Goal: Task Accomplishment & Management: Complete application form

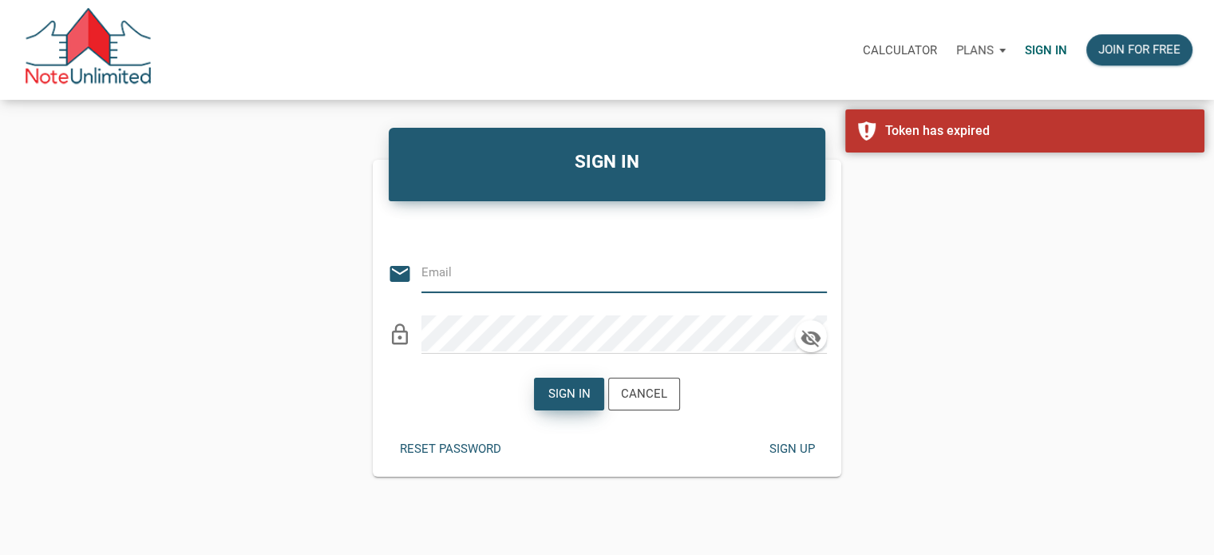
type input "[EMAIL_ADDRESS][DOMAIN_NAME]"
click at [560, 396] on div "Sign in" at bounding box center [569, 394] width 42 height 18
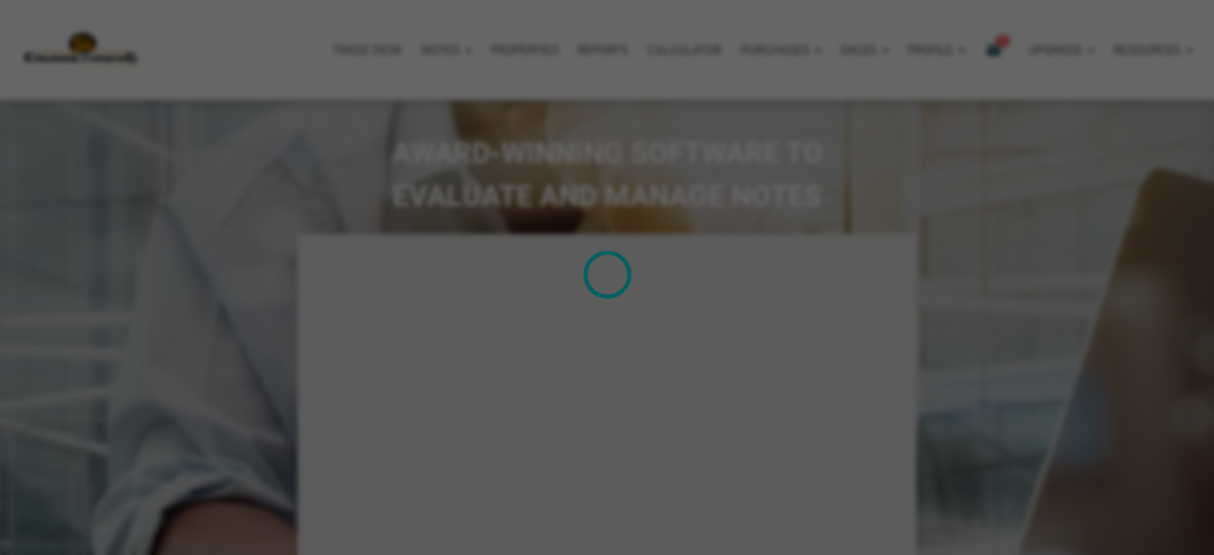
type input "Introduction to new features"
select select
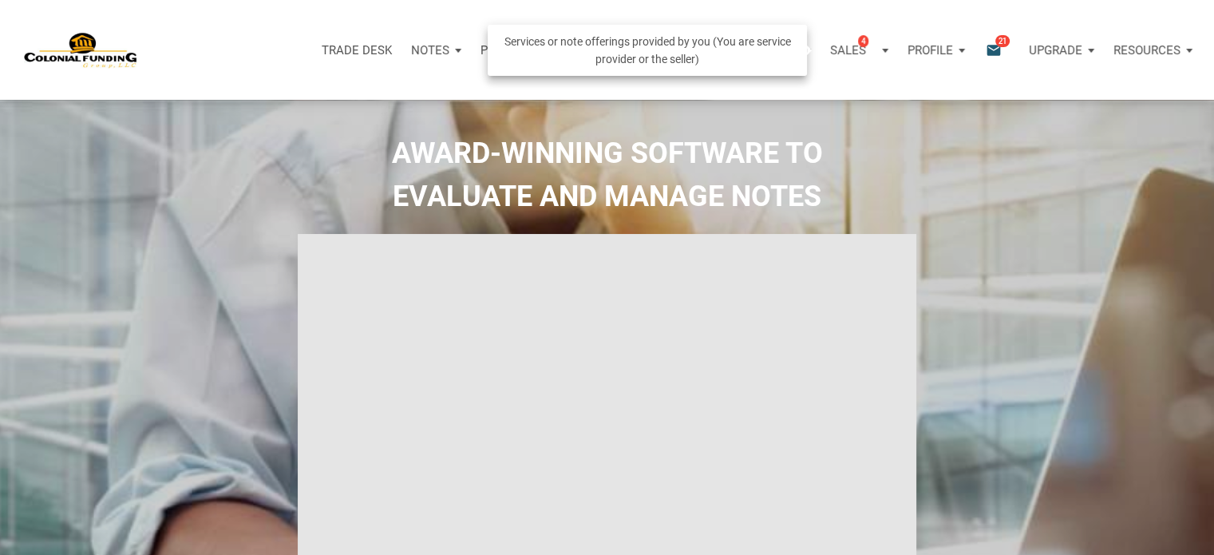
click at [846, 53] on p "Sales" at bounding box center [848, 50] width 36 height 14
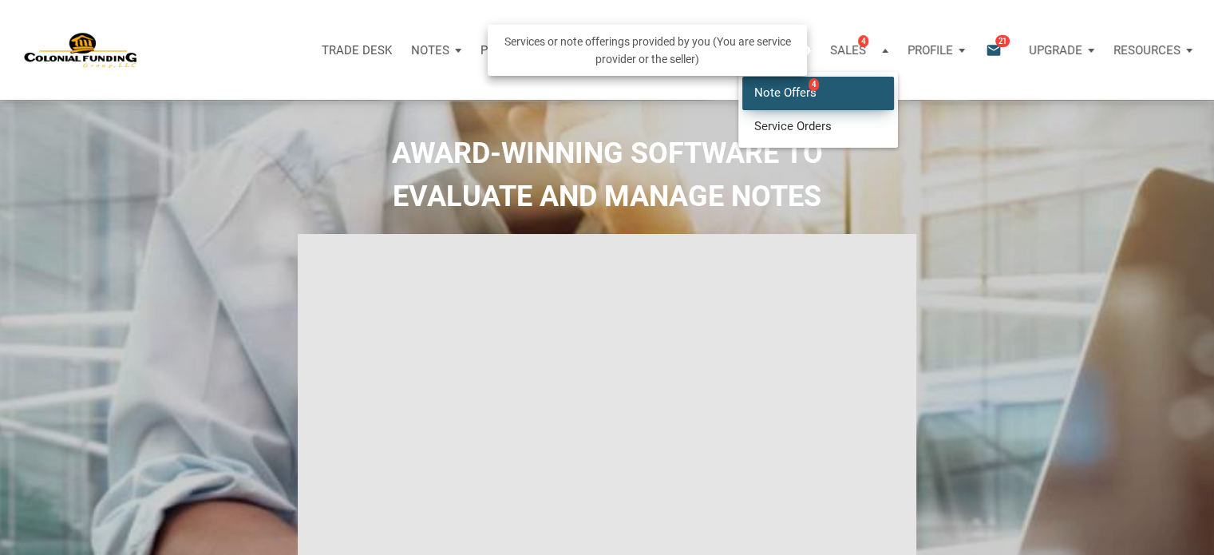
click at [770, 93] on link "Note Offers 4" at bounding box center [818, 93] width 152 height 33
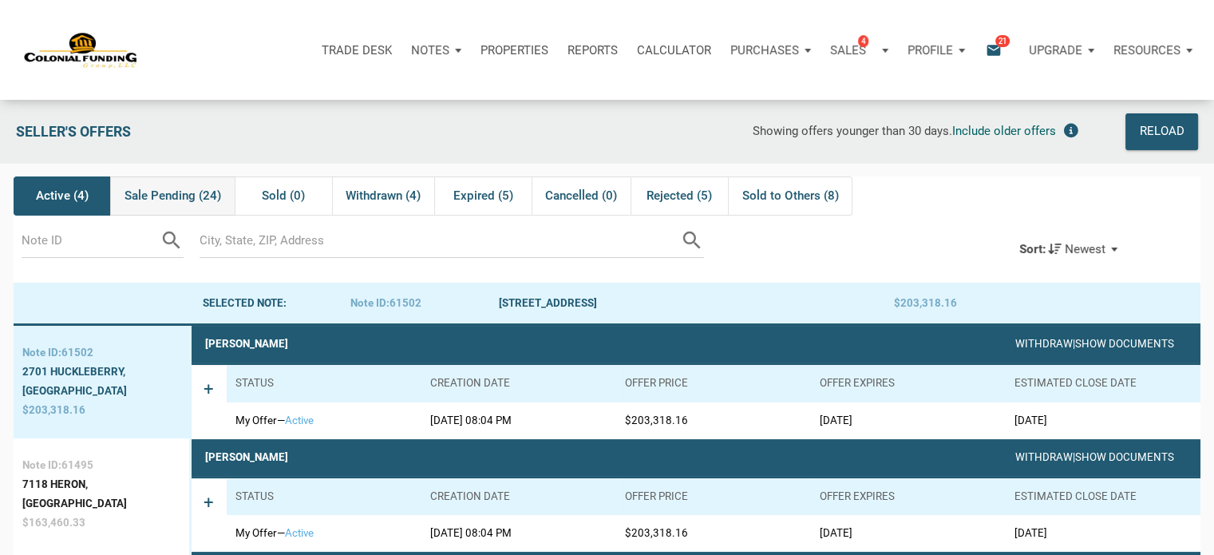
click at [180, 197] on span "Sale Pending (24)" at bounding box center [173, 195] width 97 height 19
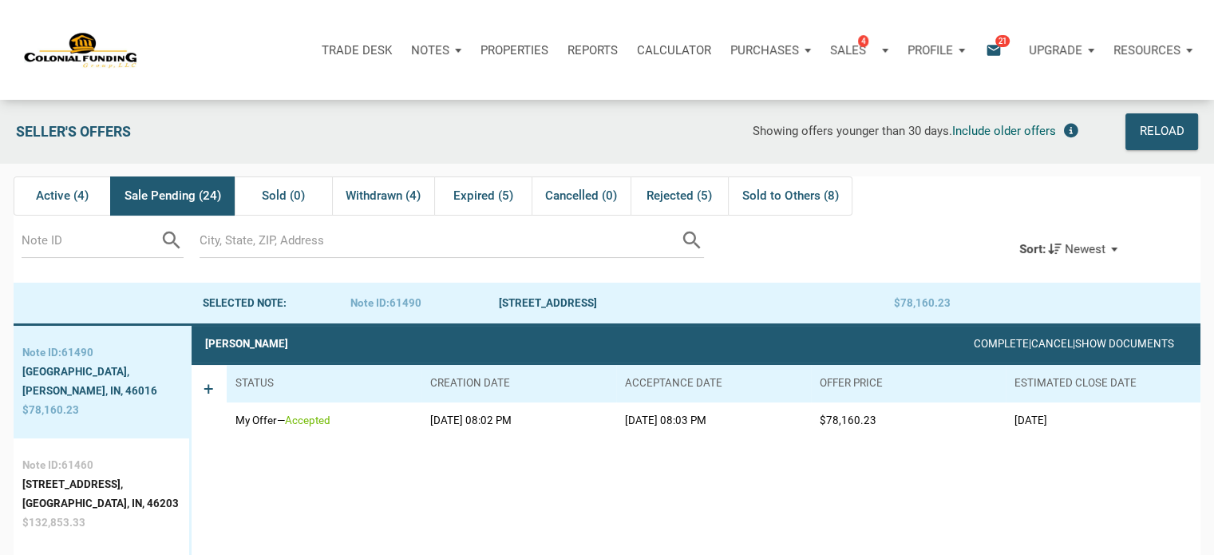
click at [1114, 249] on div "Sort: Newest" at bounding box center [1068, 248] width 125 height 35
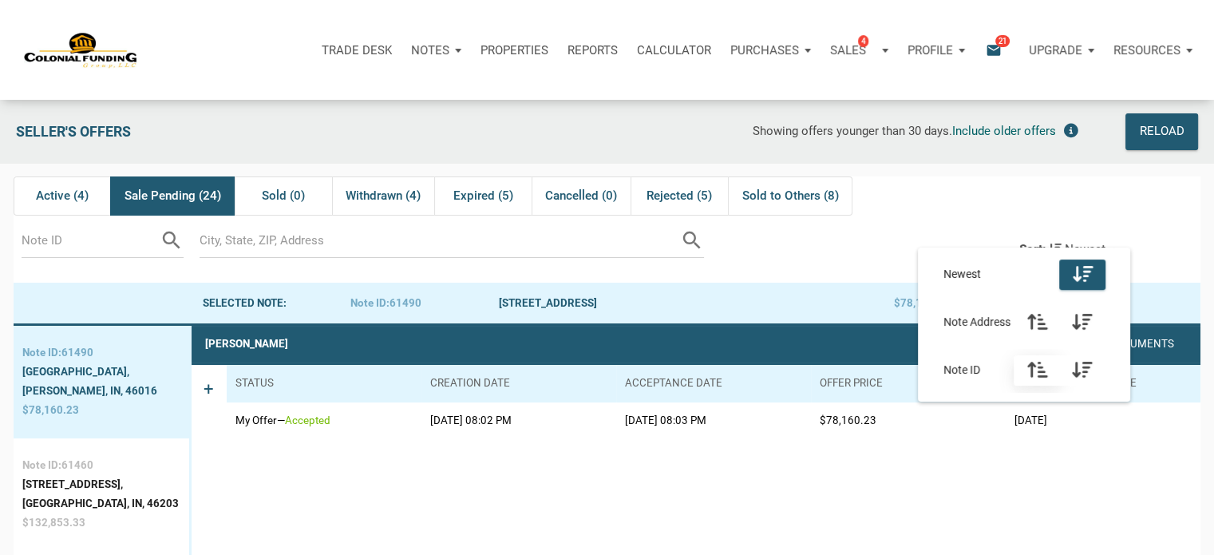
click at [1040, 377] on icon "button" at bounding box center [1037, 370] width 20 height 18
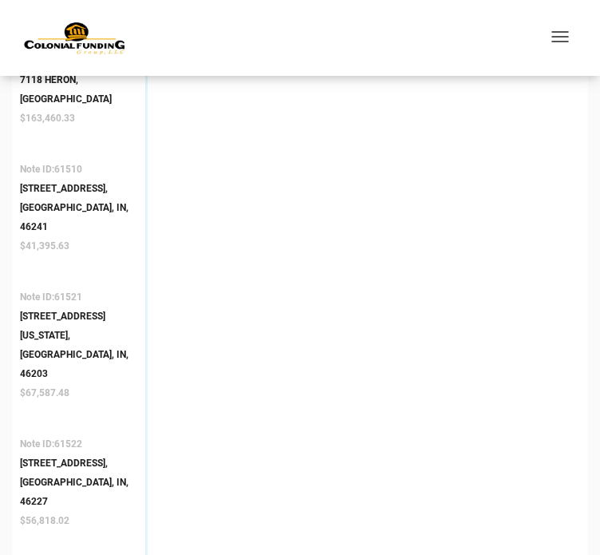
scroll to position [617, 0]
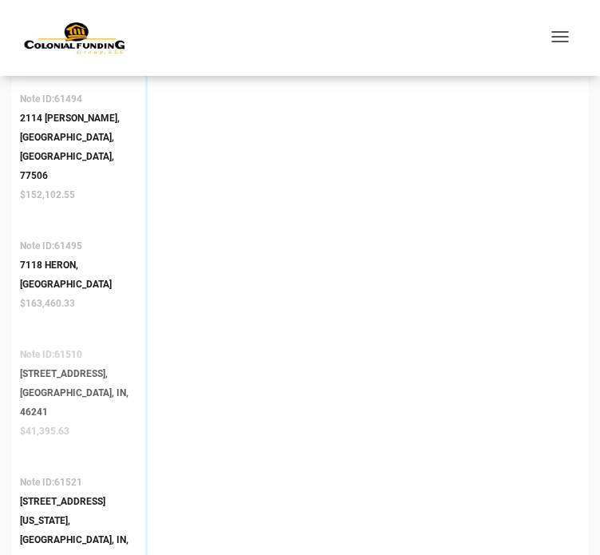
click at [55, 364] on div "[STREET_ADDRESS]," at bounding box center [78, 373] width 117 height 19
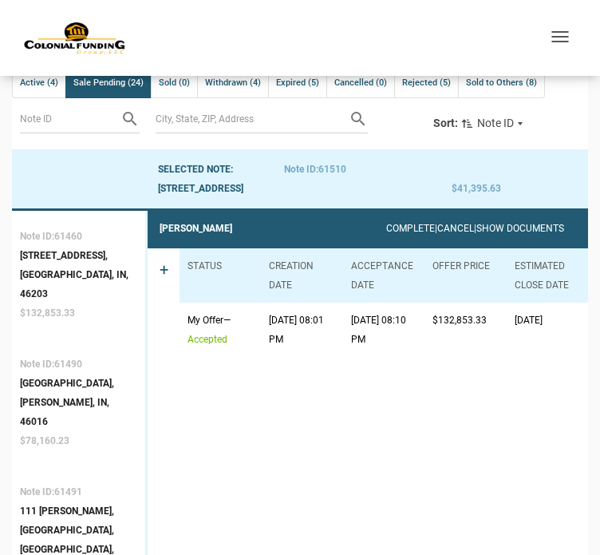
scroll to position [76, 0]
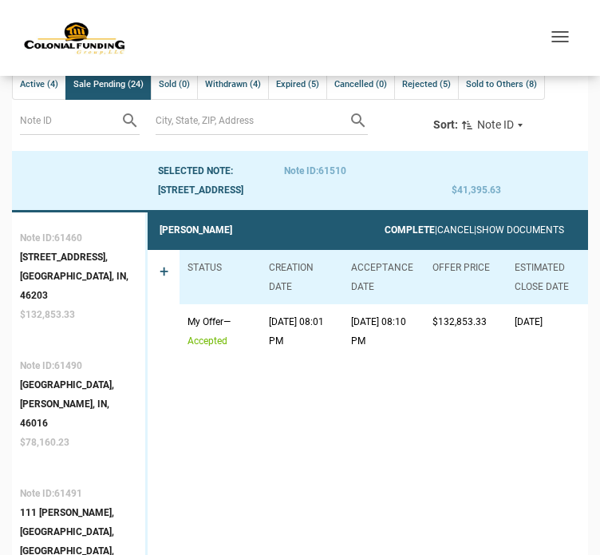
click at [385, 226] on link "Complete" at bounding box center [410, 229] width 50 height 11
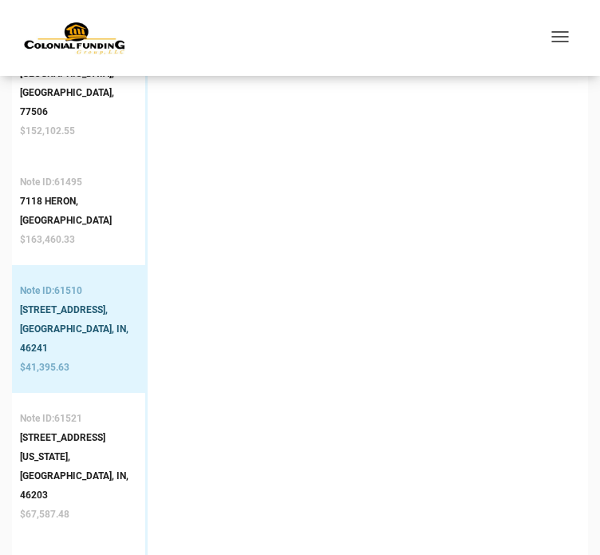
scroll to position [756, 0]
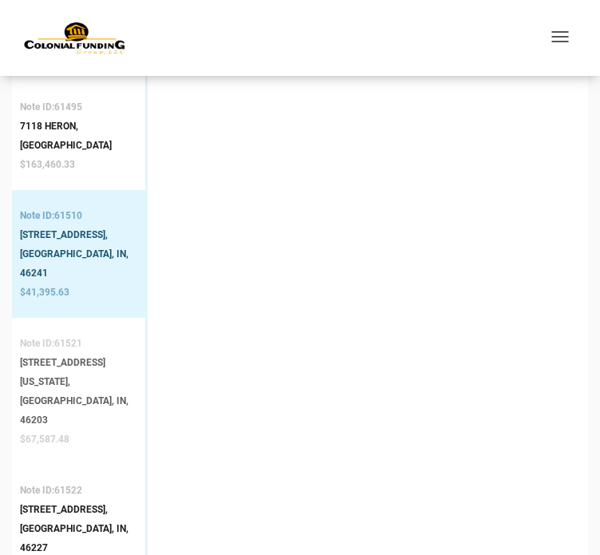
click at [64, 391] on div "[GEOGRAPHIC_DATA], IN, 46203" at bounding box center [78, 410] width 117 height 38
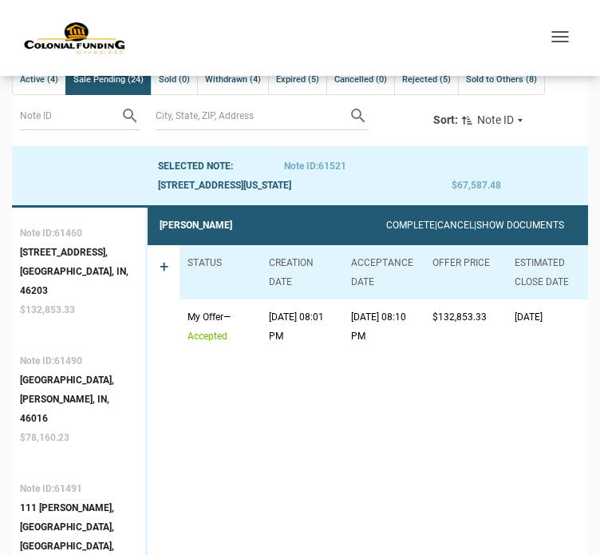
scroll to position [76, 0]
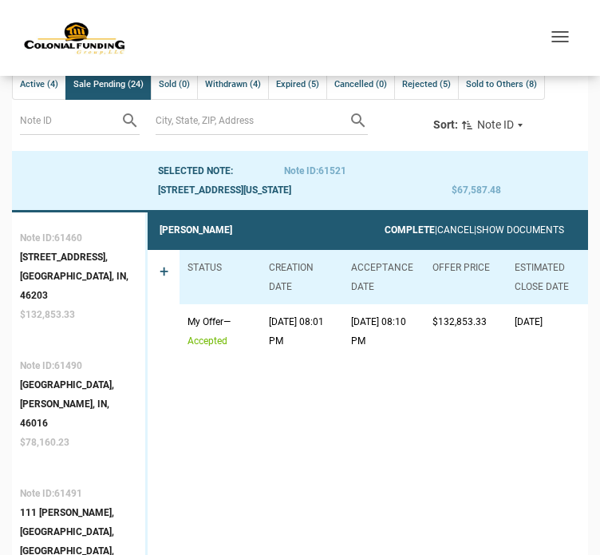
click at [386, 224] on link "Complete" at bounding box center [410, 229] width 50 height 11
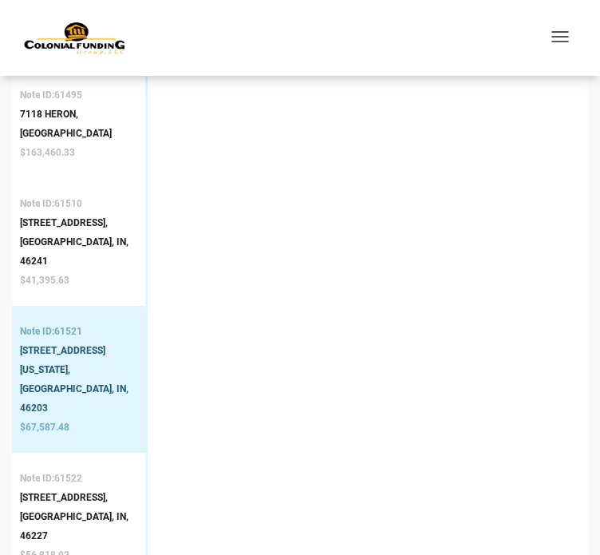
scroll to position [779, 0]
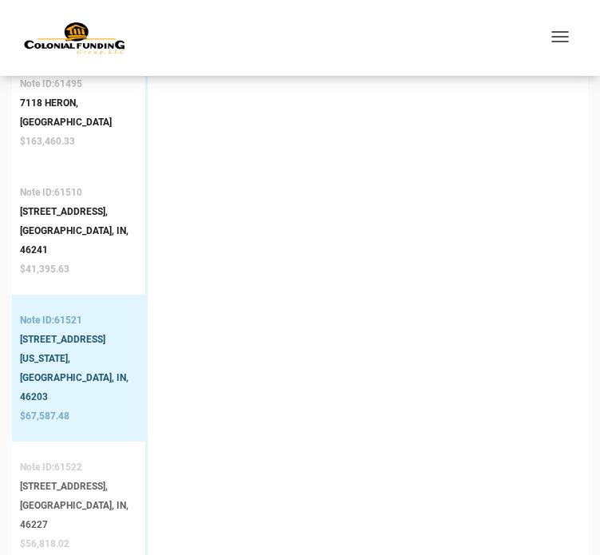
click at [52, 496] on div "[GEOGRAPHIC_DATA], IN, 46227" at bounding box center [78, 515] width 117 height 38
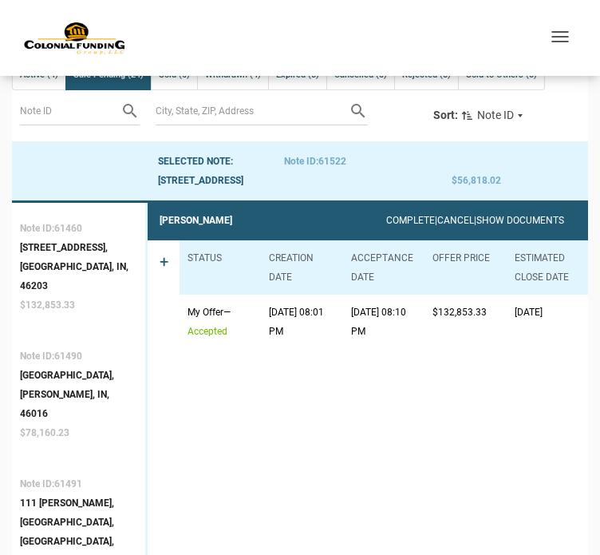
scroll to position [76, 0]
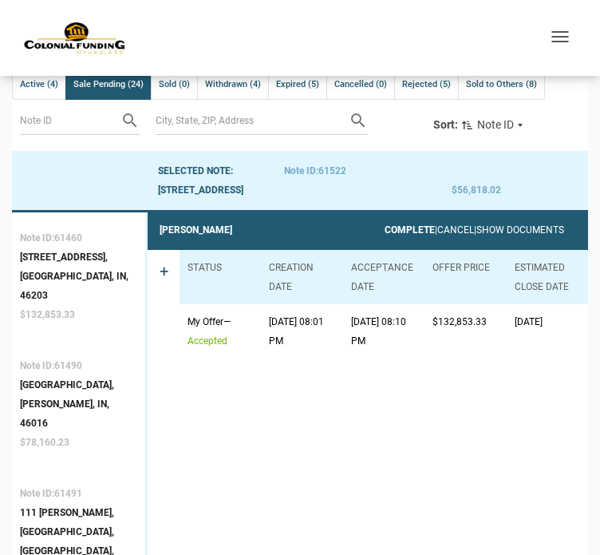
click at [385, 224] on link "Complete" at bounding box center [410, 229] width 50 height 11
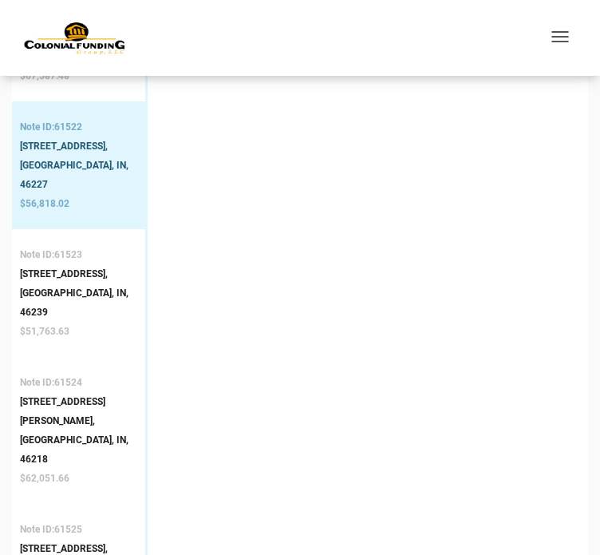
scroll to position [1131, 0]
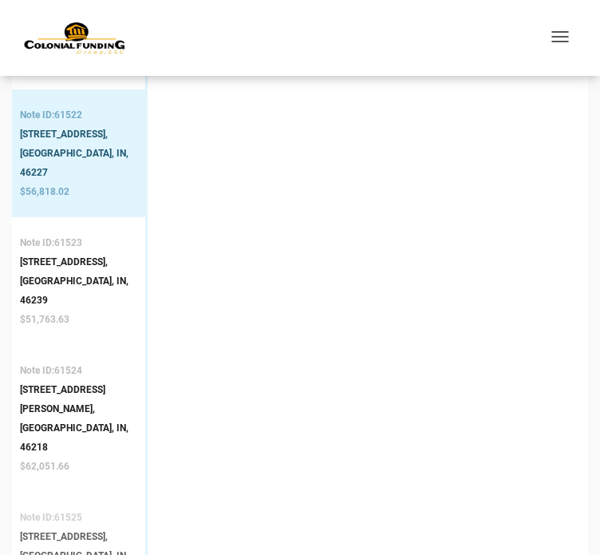
click at [53, 527] on div "[STREET_ADDRESS]," at bounding box center [78, 536] width 117 height 19
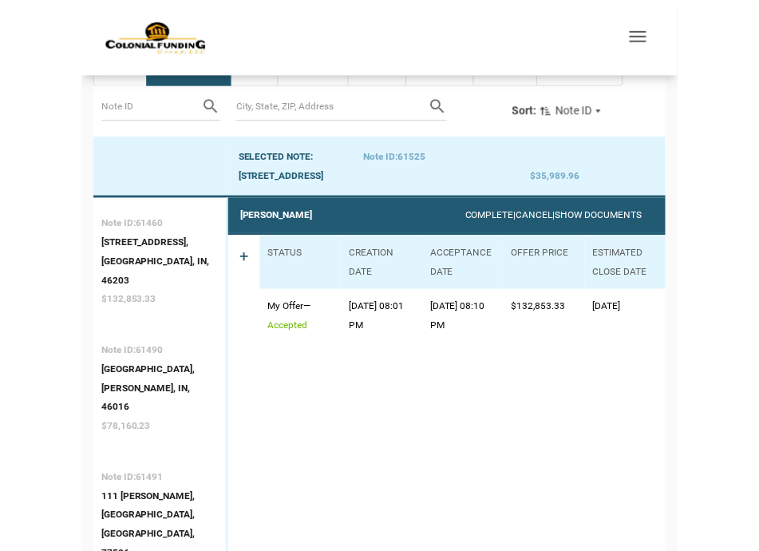
scroll to position [76, 0]
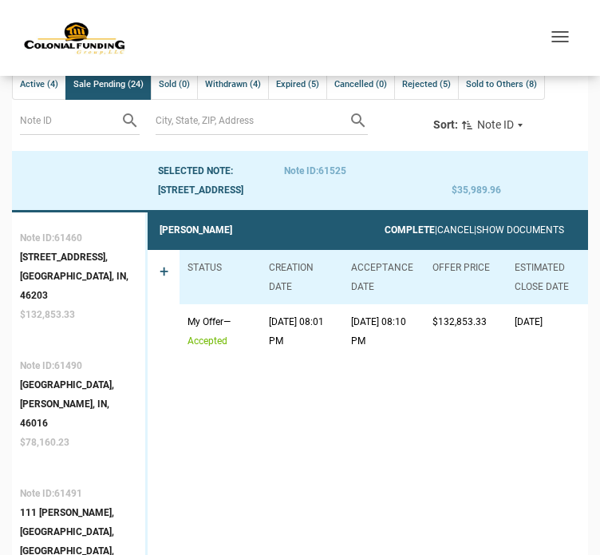
click at [385, 229] on link "Complete" at bounding box center [410, 229] width 50 height 11
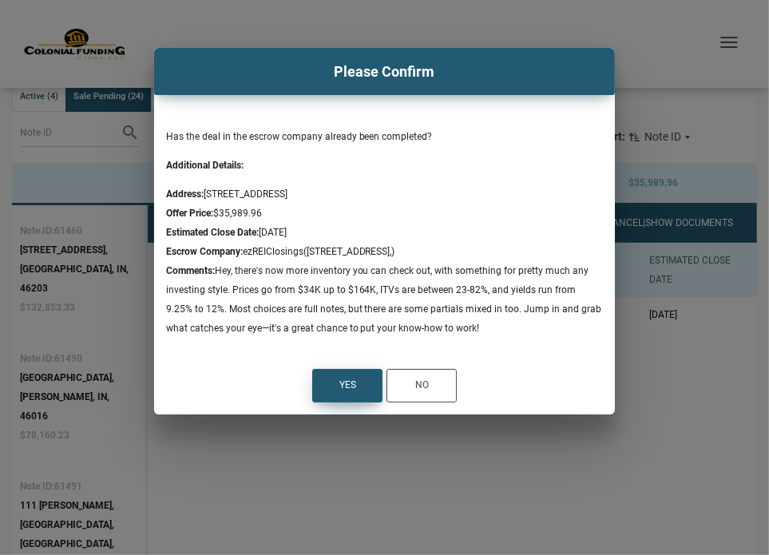
click at [351, 385] on div "Yes" at bounding box center [346, 385] width 17 height 19
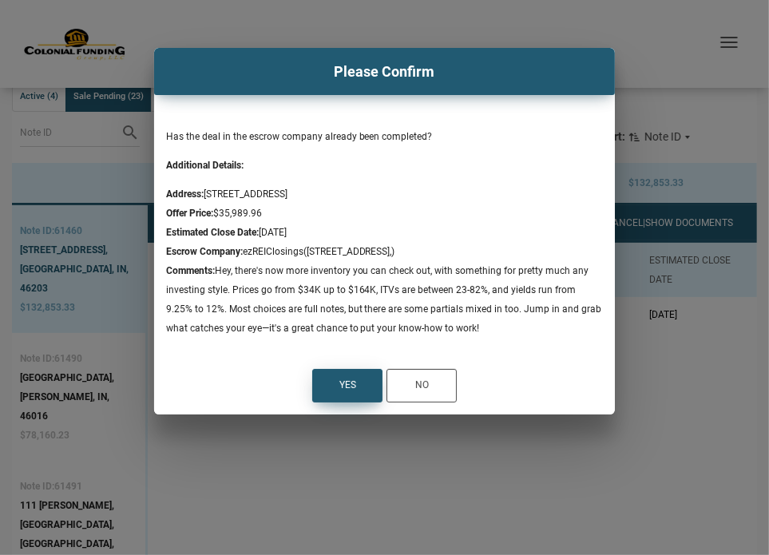
click at [346, 386] on div "Yes" at bounding box center [346, 385] width 17 height 19
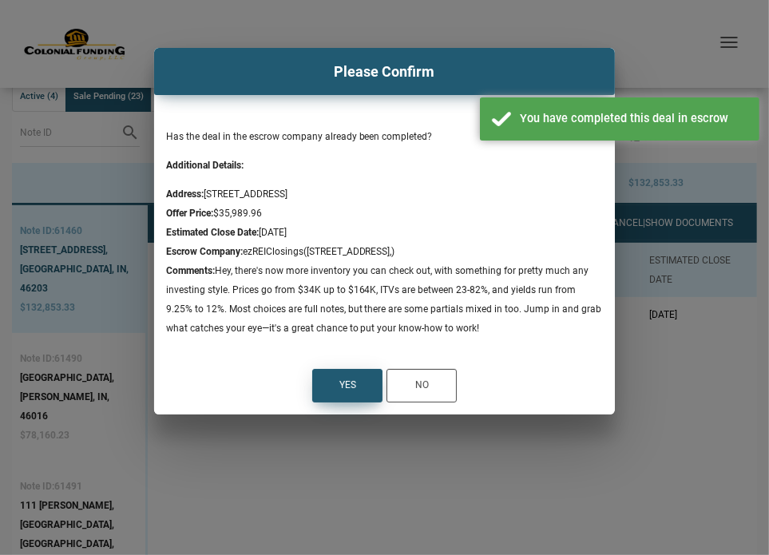
click at [346, 386] on div "Yes" at bounding box center [346, 385] width 17 height 19
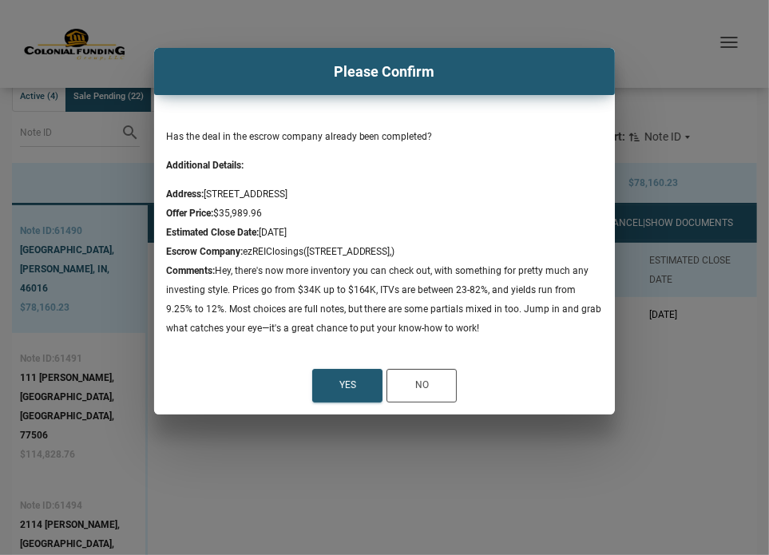
click at [683, 38] on div "Please Confirm Has the deal in the escrow company already been completed? Addit…" at bounding box center [384, 277] width 769 height 555
click at [345, 381] on div "Yes" at bounding box center [346, 385] width 17 height 19
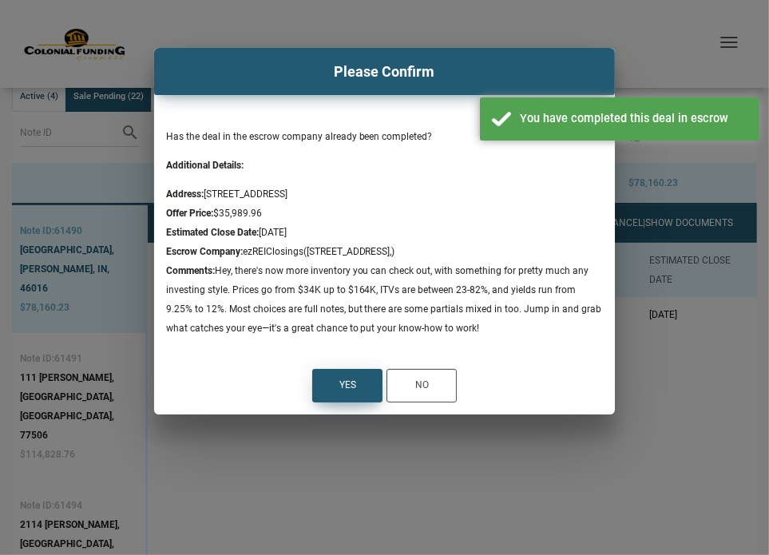
click at [345, 381] on div "Yes" at bounding box center [346, 385] width 17 height 19
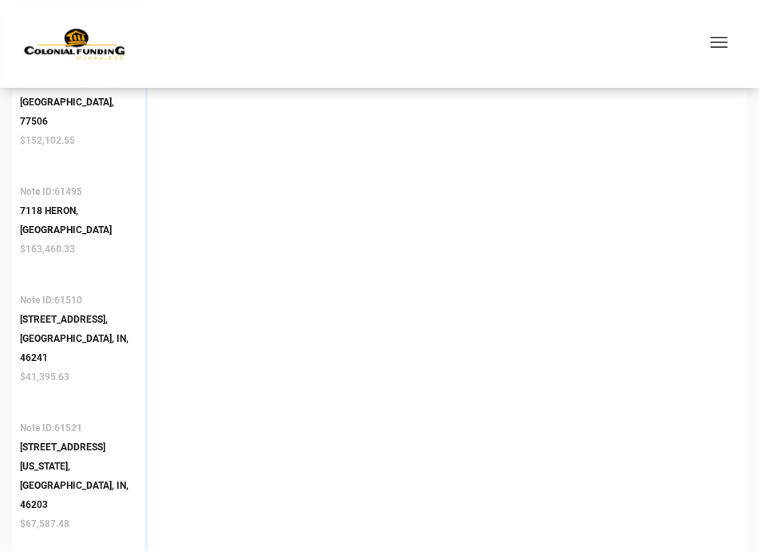
scroll to position [438, 0]
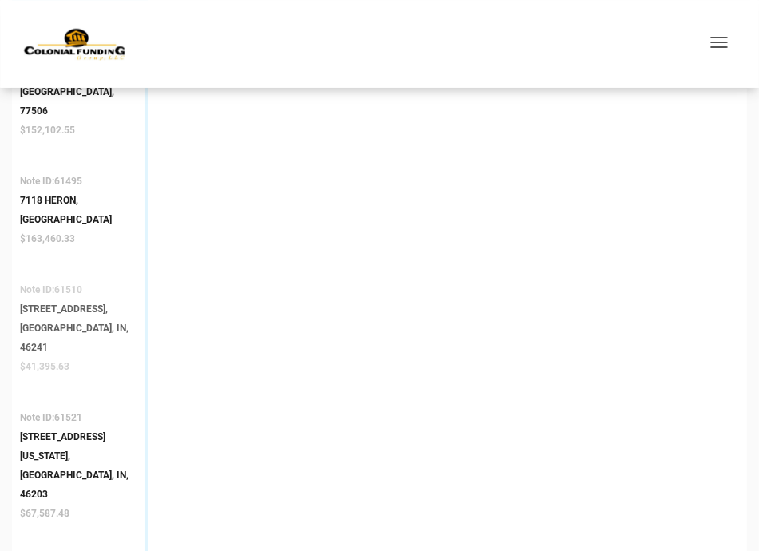
click at [76, 299] on div "[STREET_ADDRESS]," at bounding box center [78, 308] width 117 height 19
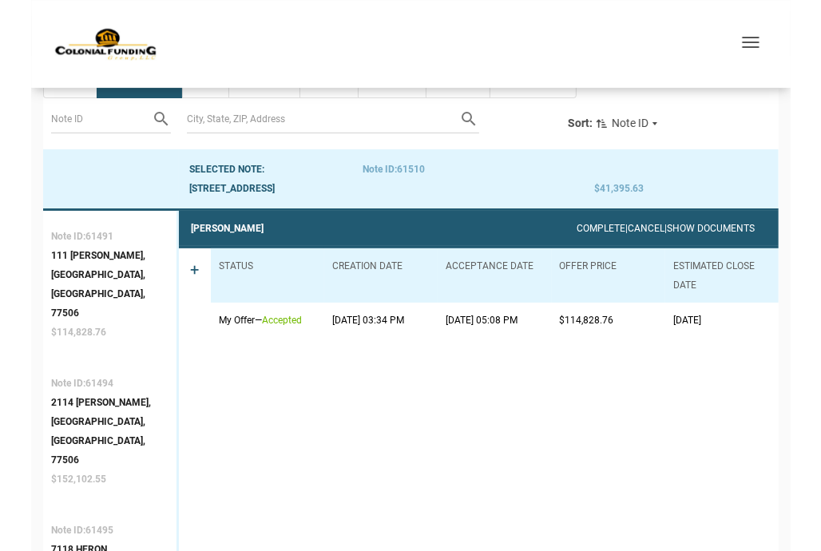
scroll to position [88, 0]
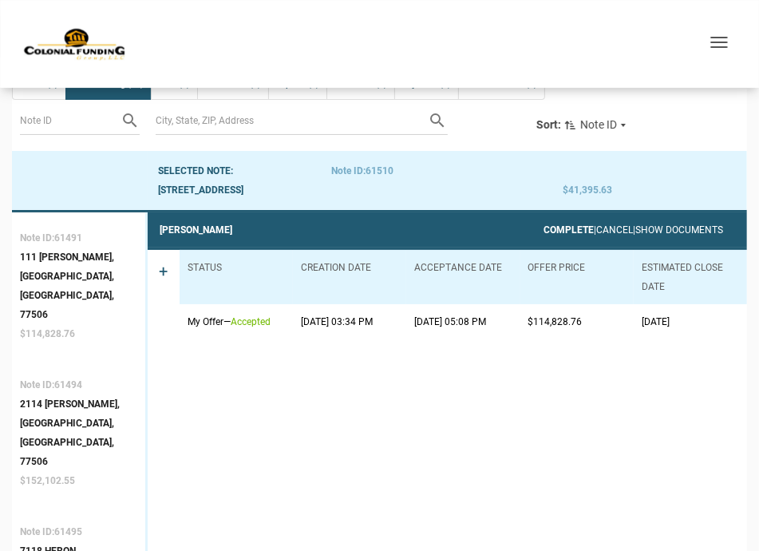
click at [544, 224] on link "Complete" at bounding box center [569, 229] width 50 height 11
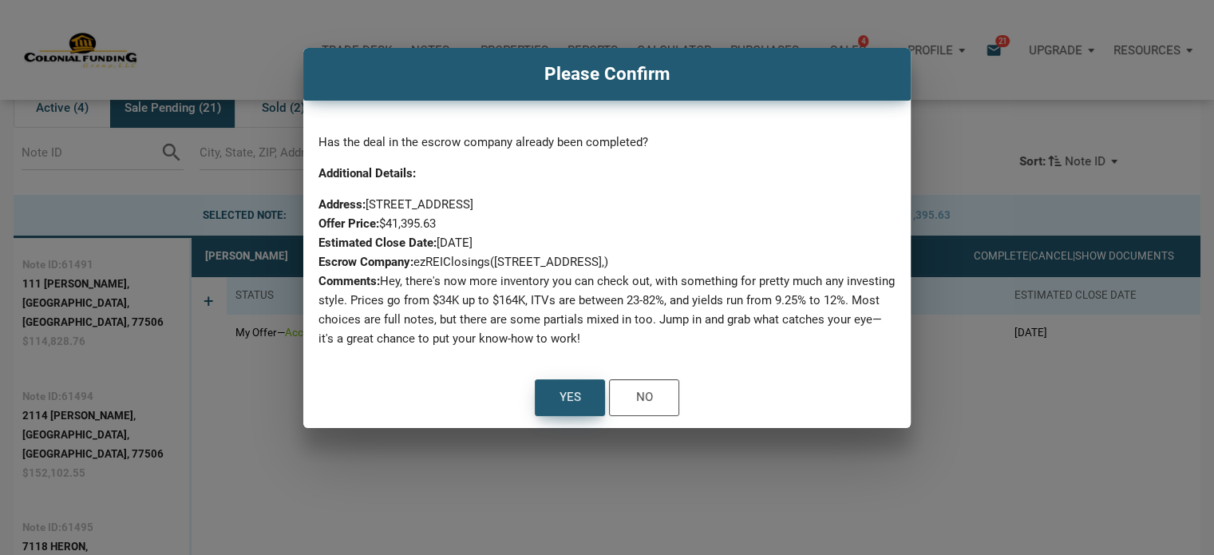
click at [553, 402] on div "Yes" at bounding box center [570, 397] width 69 height 35
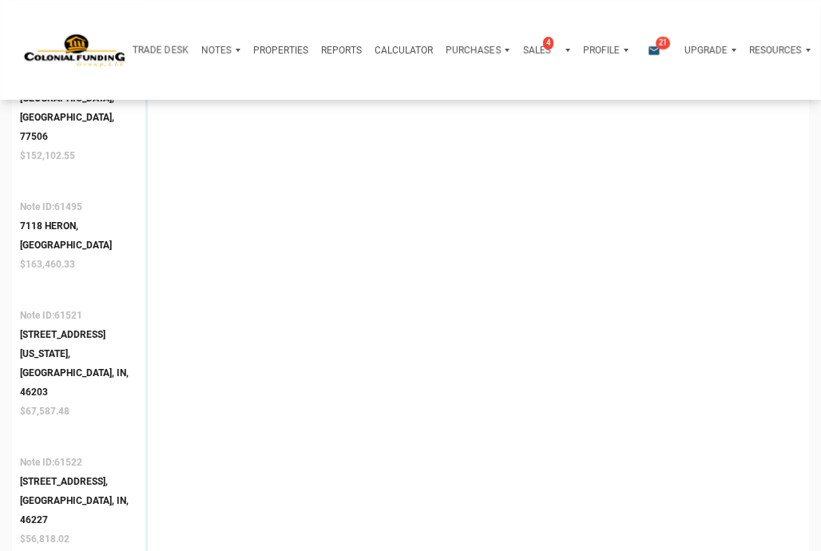
scroll to position [429, 0]
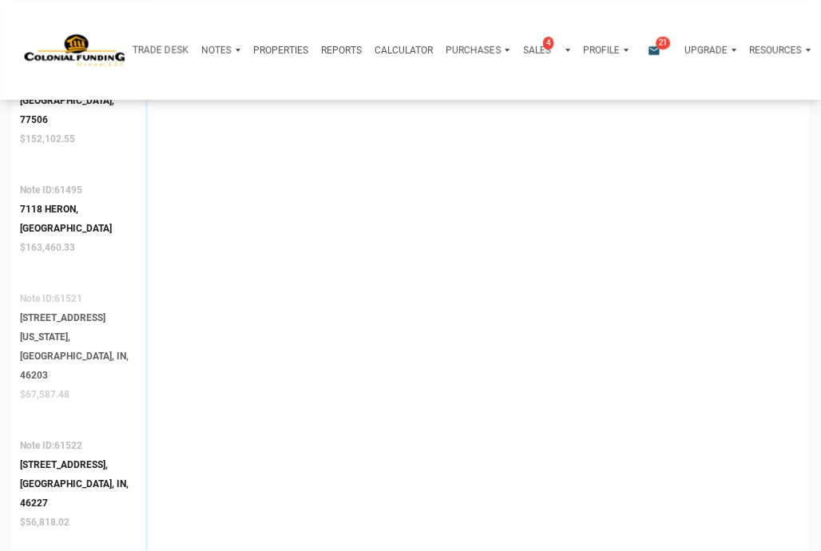
click at [49, 385] on div "$67,587.48" at bounding box center [78, 394] width 117 height 19
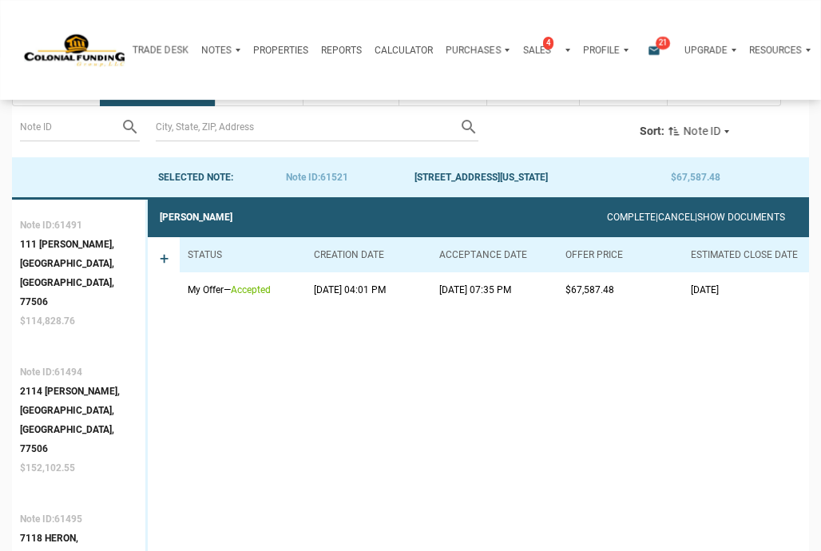
scroll to position [99, 0]
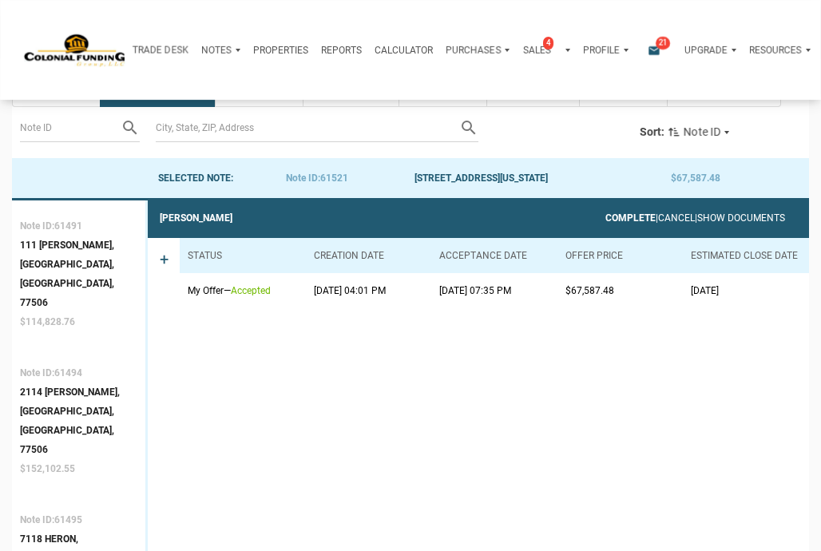
click at [605, 214] on link "Complete" at bounding box center [630, 217] width 50 height 11
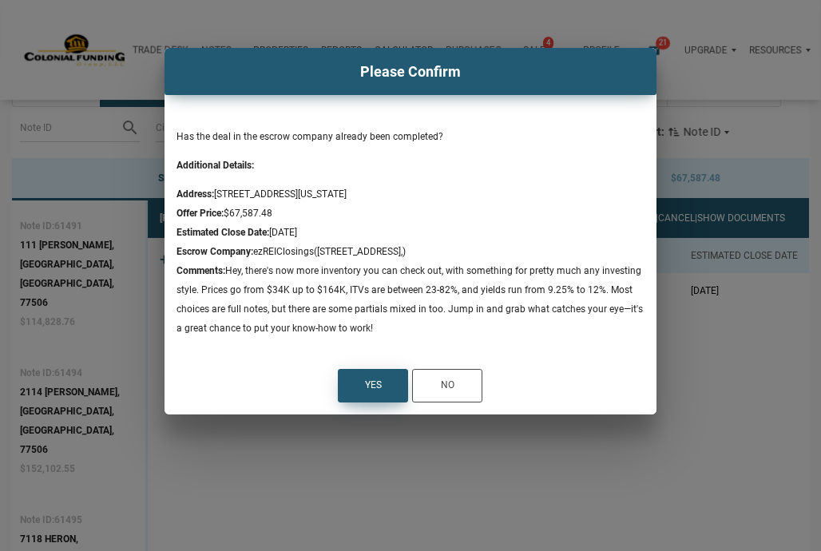
click at [365, 386] on div "Yes" at bounding box center [373, 385] width 17 height 19
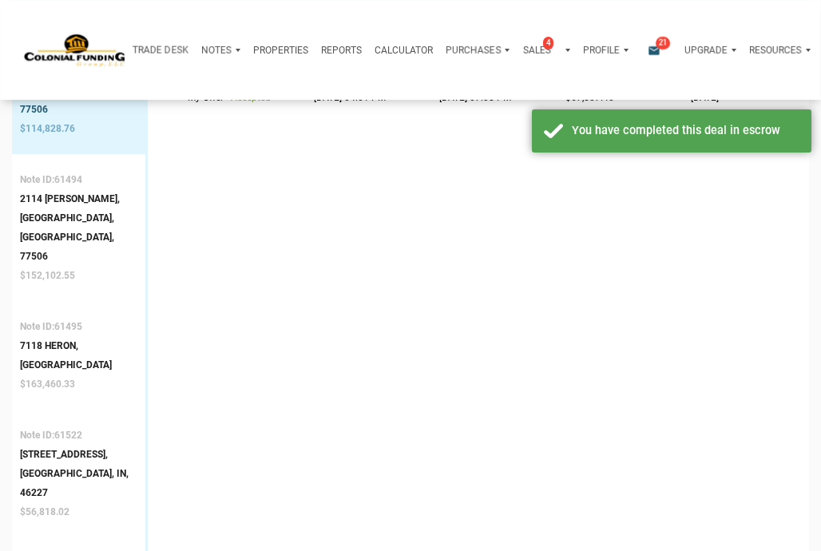
scroll to position [425, 0]
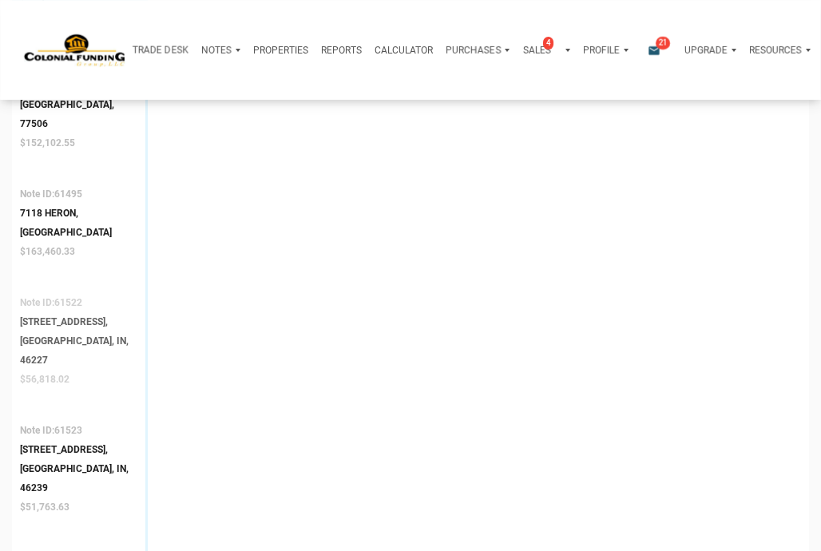
click at [81, 312] on div "[STREET_ADDRESS]," at bounding box center [78, 321] width 117 height 19
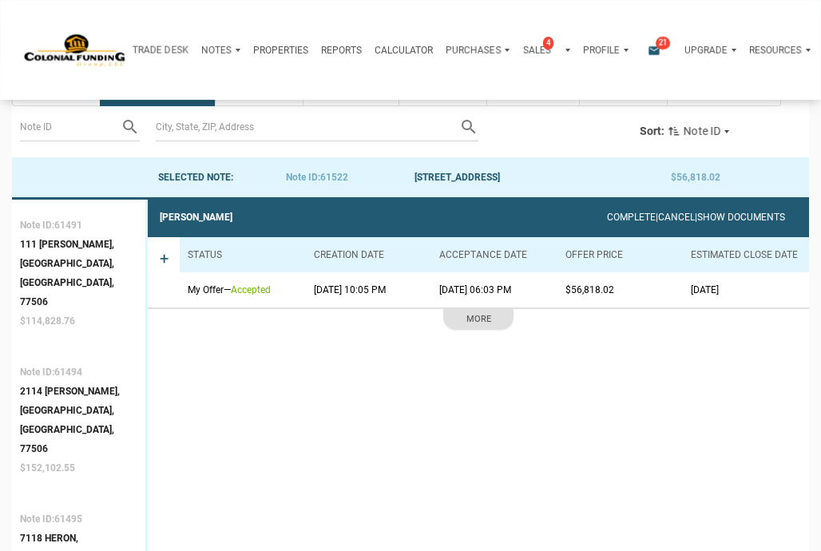
scroll to position [99, 0]
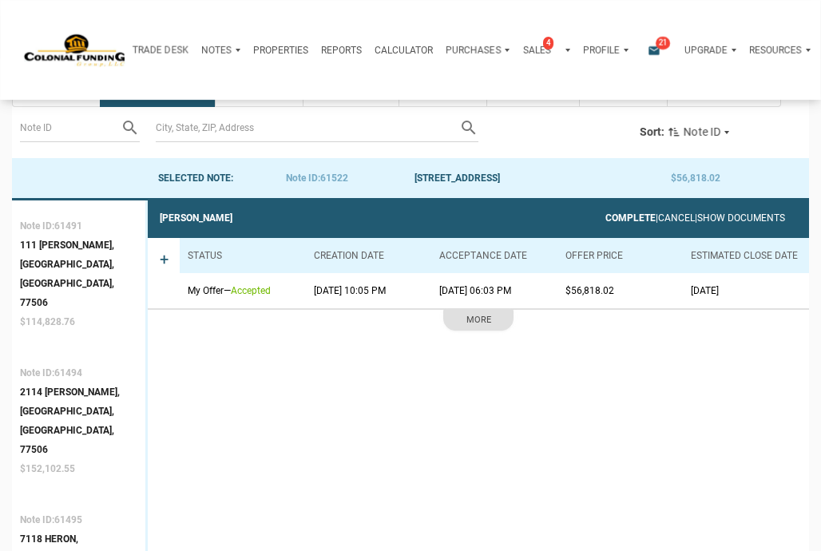
click at [605, 215] on link "Complete" at bounding box center [630, 217] width 50 height 11
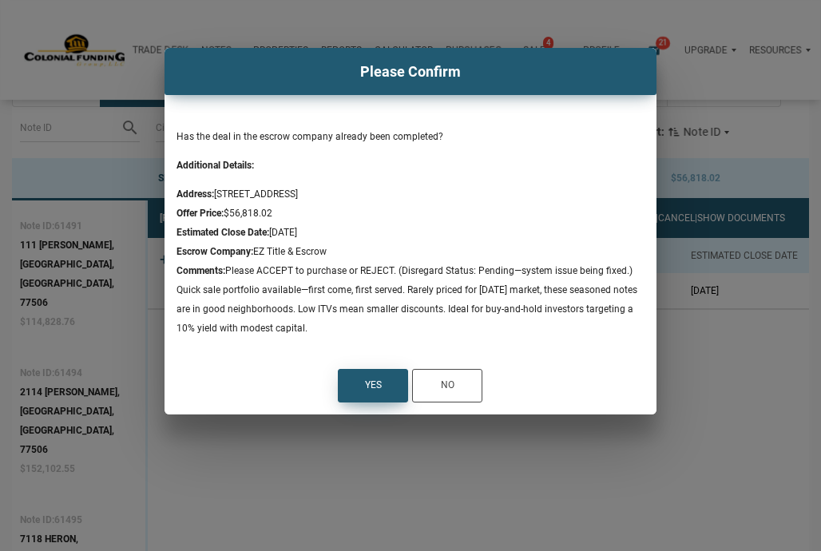
click at [370, 384] on div "Yes" at bounding box center [373, 385] width 17 height 19
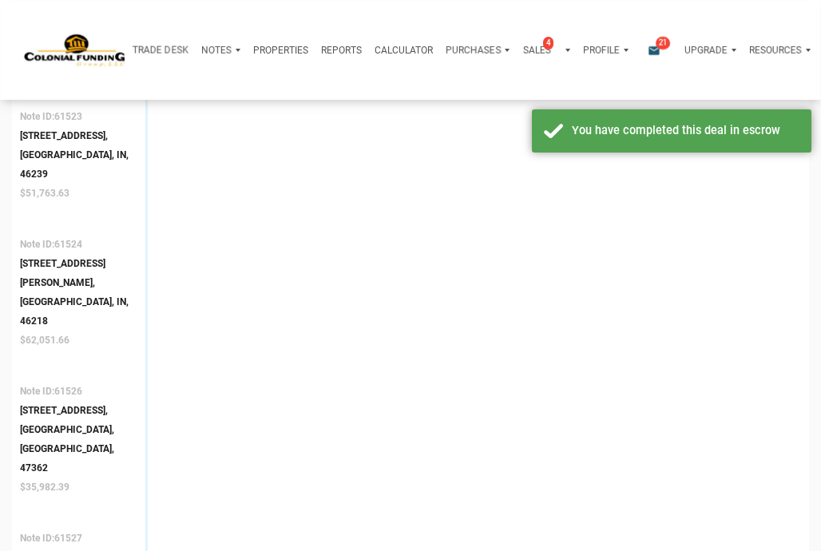
scroll to position [614, 0]
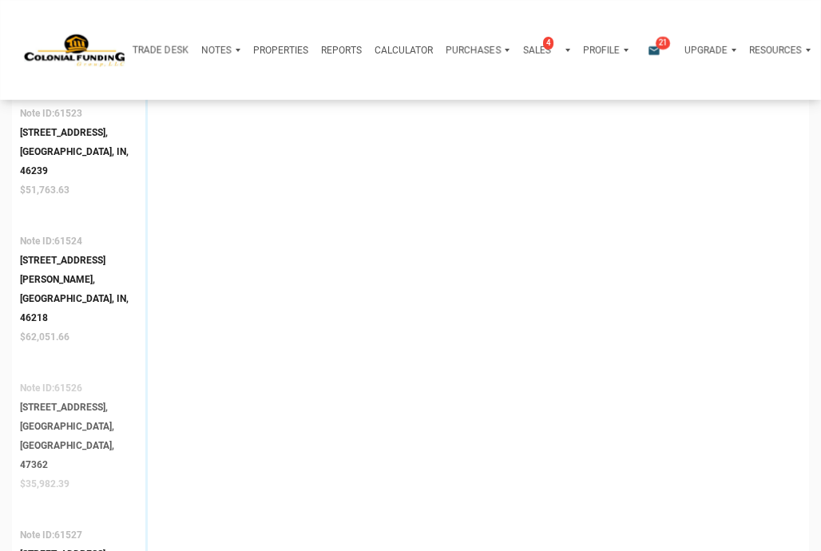
click at [45, 417] on div "[GEOGRAPHIC_DATA], [GEOGRAPHIC_DATA], 47362" at bounding box center [78, 445] width 117 height 57
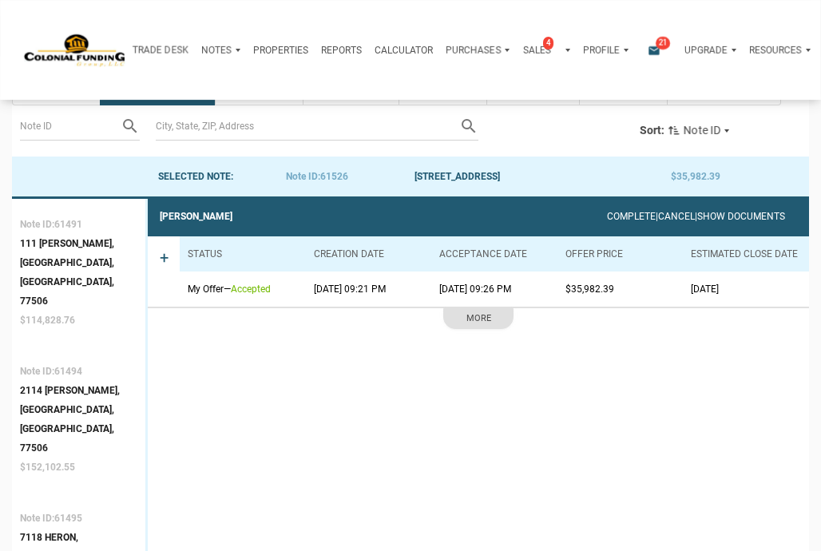
scroll to position [99, 0]
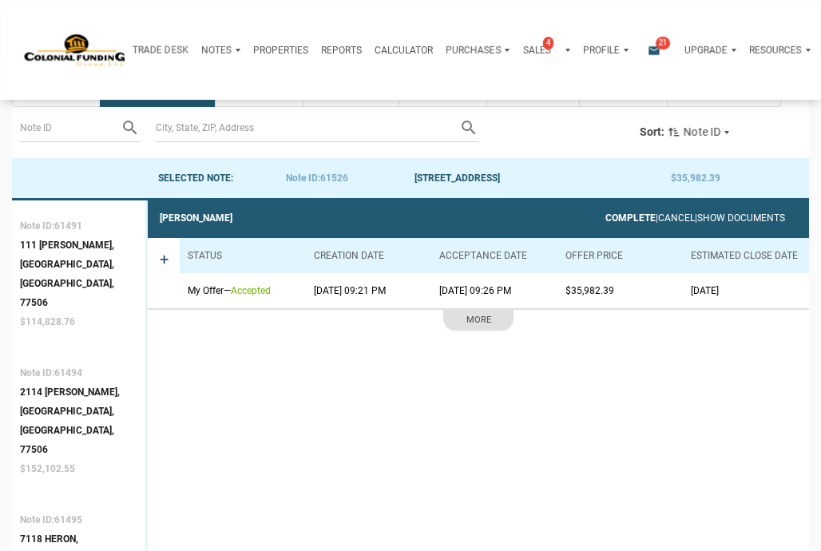
click at [605, 213] on link "Complete" at bounding box center [630, 217] width 50 height 11
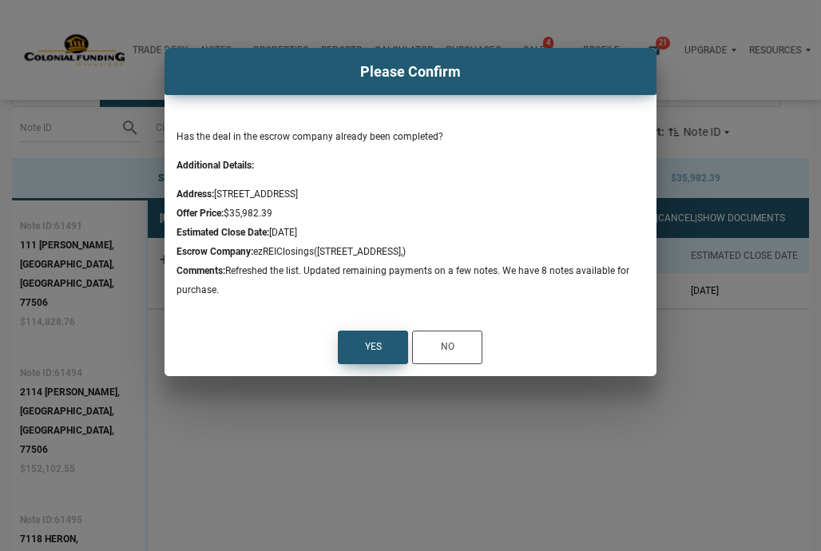
click at [353, 352] on div "Yes" at bounding box center [372, 347] width 69 height 32
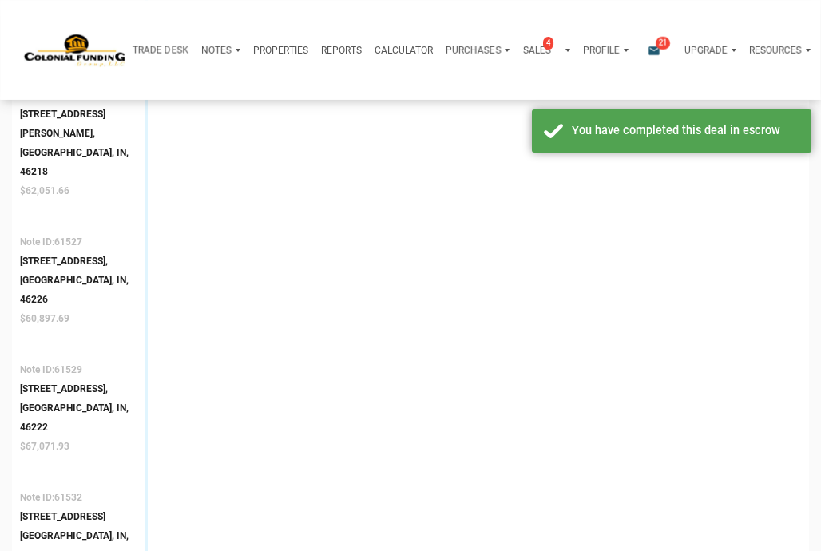
scroll to position [770, 0]
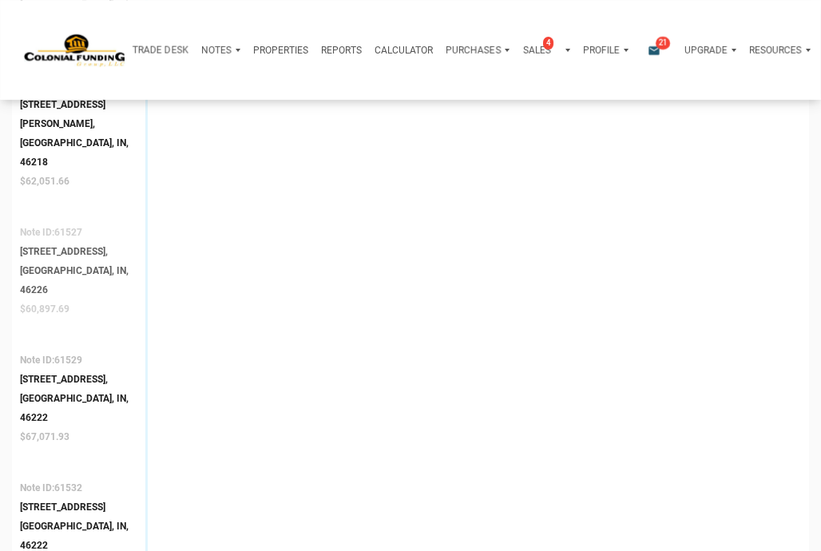
click at [56, 261] on div "[GEOGRAPHIC_DATA], IN, 46226" at bounding box center [78, 280] width 117 height 38
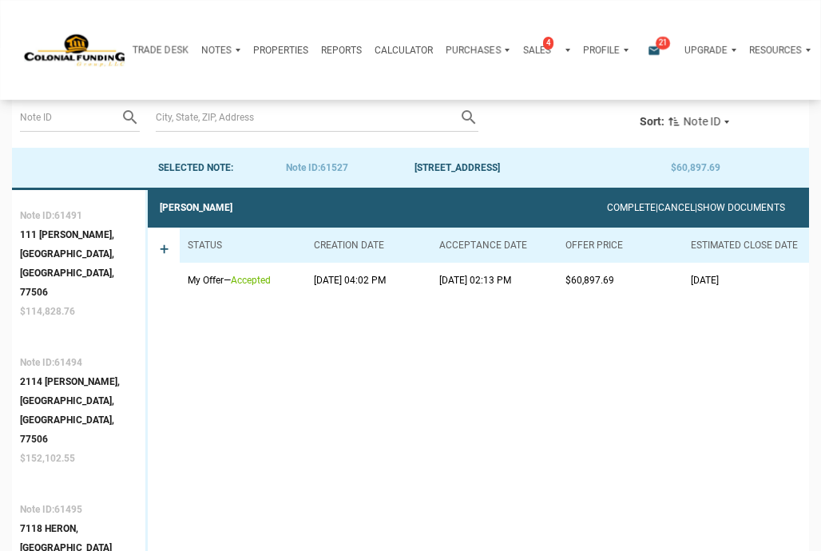
scroll to position [99, 0]
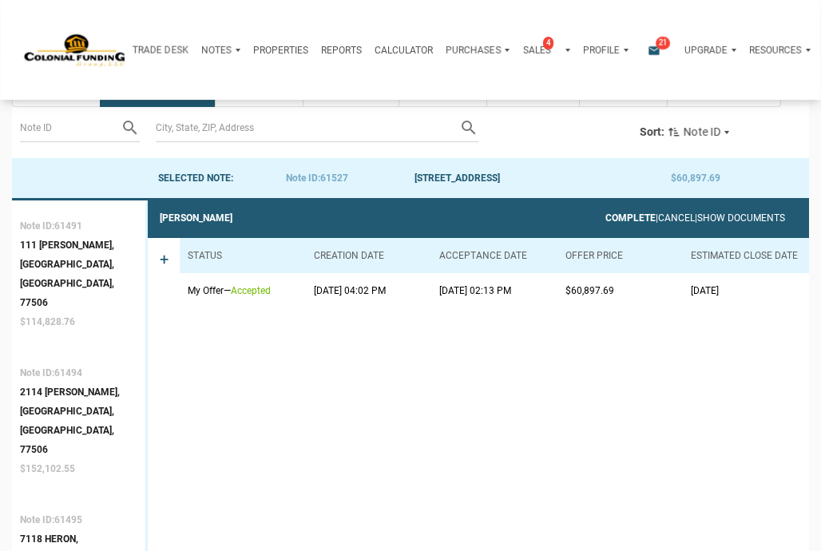
click at [605, 216] on link "Complete" at bounding box center [630, 217] width 50 height 11
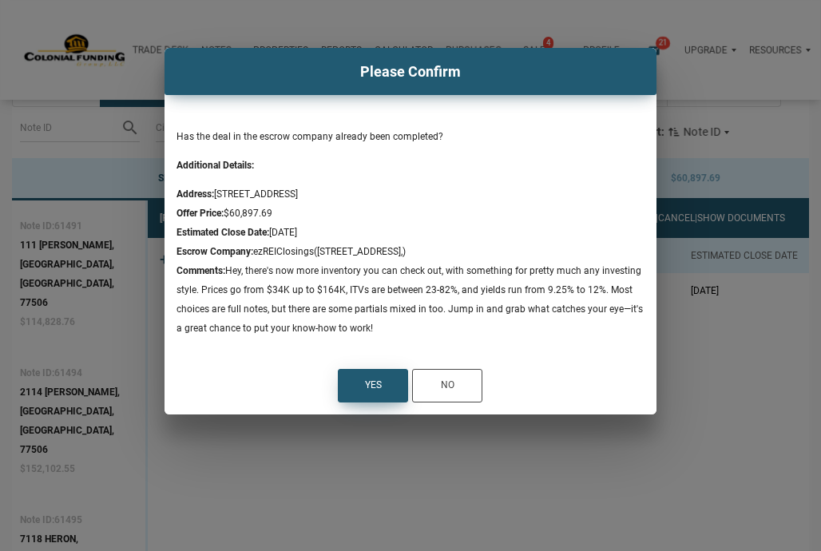
click at [370, 386] on div "Yes" at bounding box center [373, 385] width 17 height 19
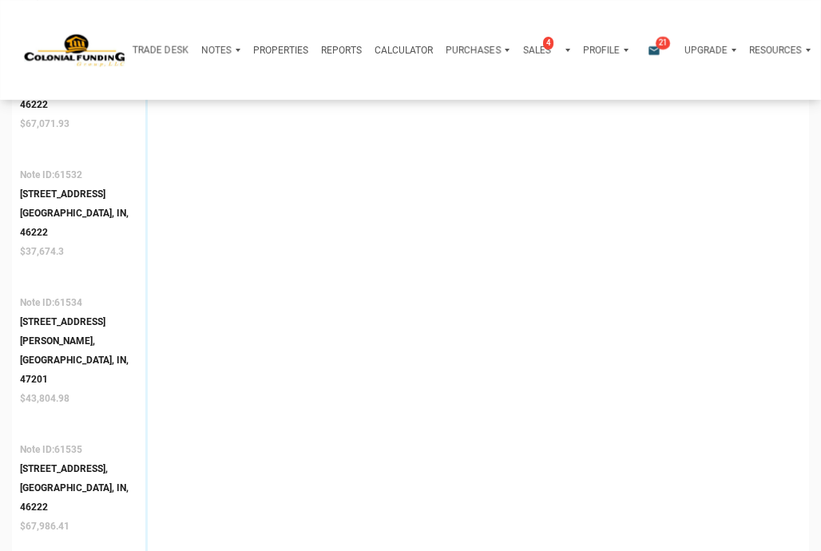
scroll to position [958, 0]
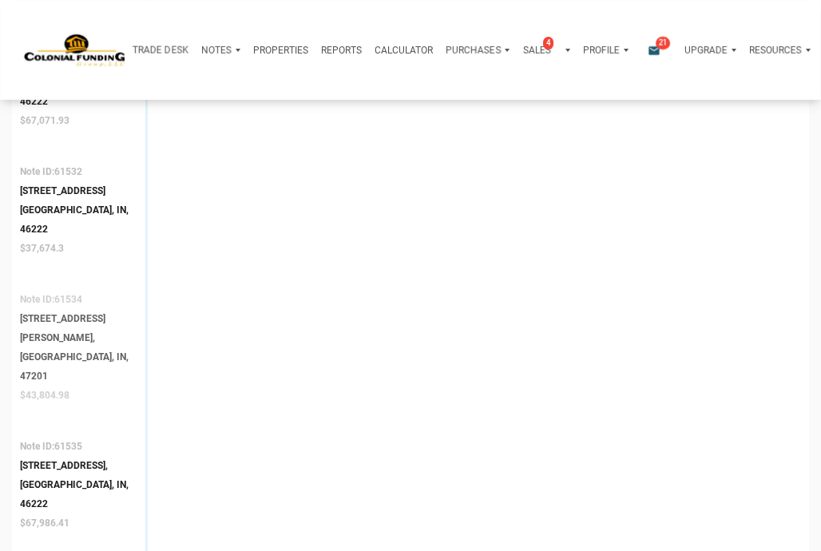
click at [66, 309] on div "[STREET_ADDRESS][PERSON_NAME]," at bounding box center [78, 328] width 117 height 38
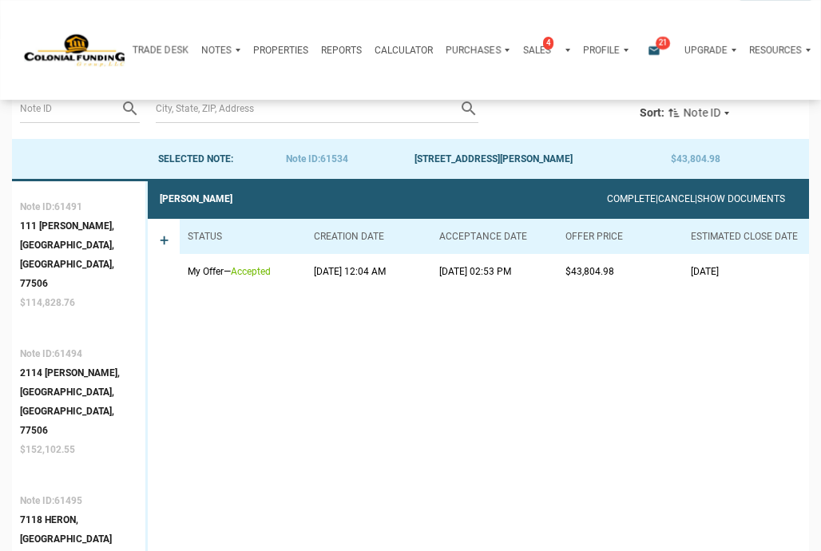
scroll to position [99, 0]
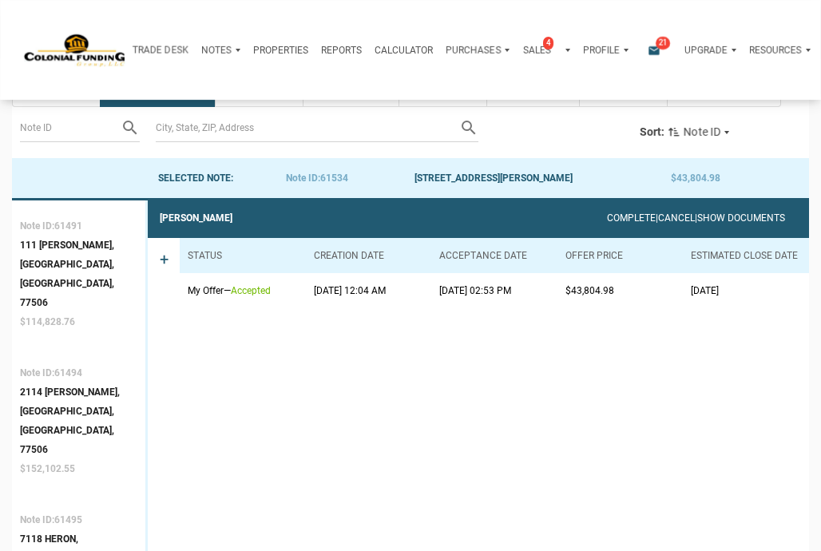
click at [607, 208] on div "Complete | Cancel | Show Documents" at bounding box center [696, 217] width 178 height 19
click at [605, 218] on link "Complete" at bounding box center [630, 217] width 50 height 11
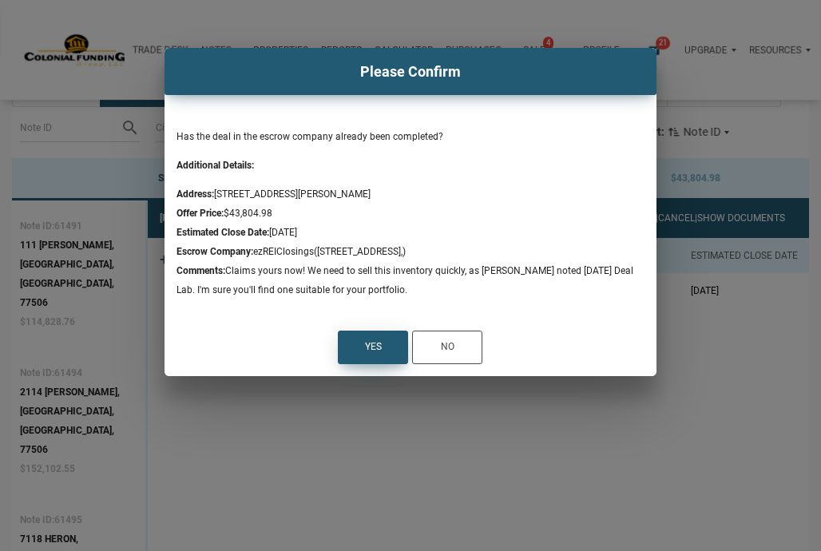
click at [370, 348] on div "Yes" at bounding box center [373, 347] width 17 height 19
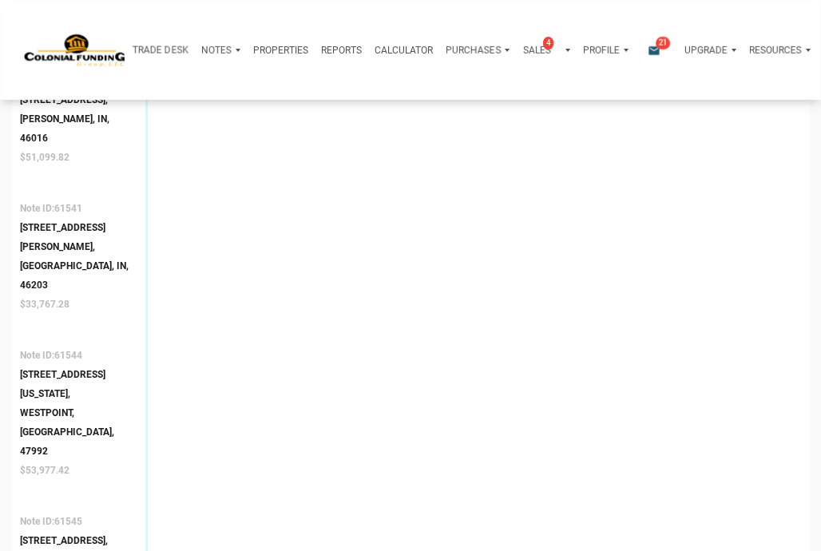
scroll to position [1548, 0]
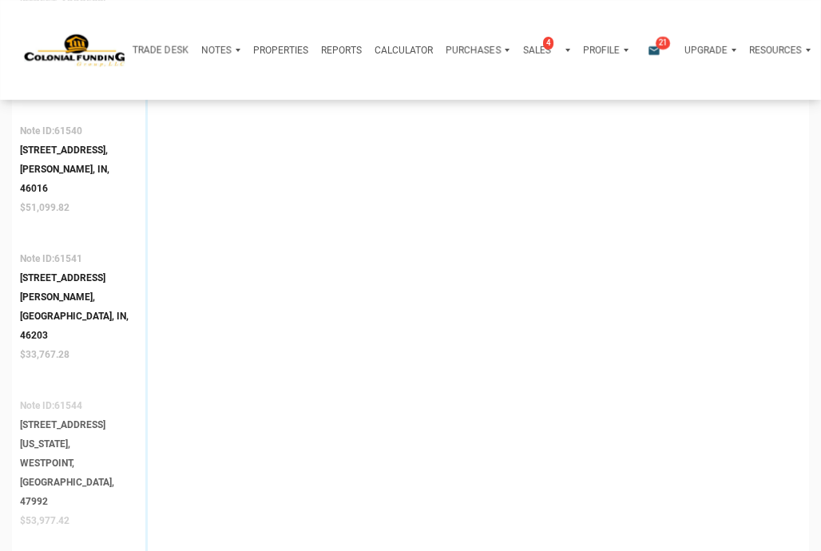
click at [45, 415] on div "[STREET_ADDRESS][US_STATE]," at bounding box center [78, 434] width 117 height 38
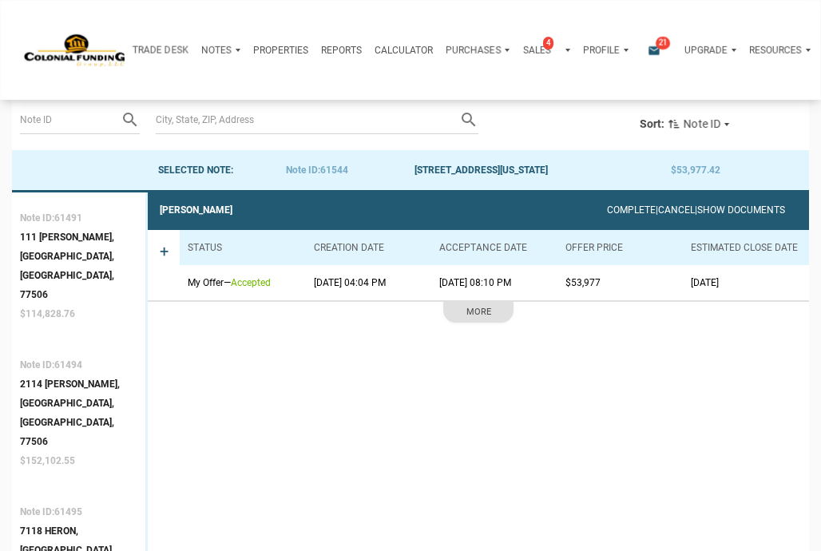
scroll to position [99, 0]
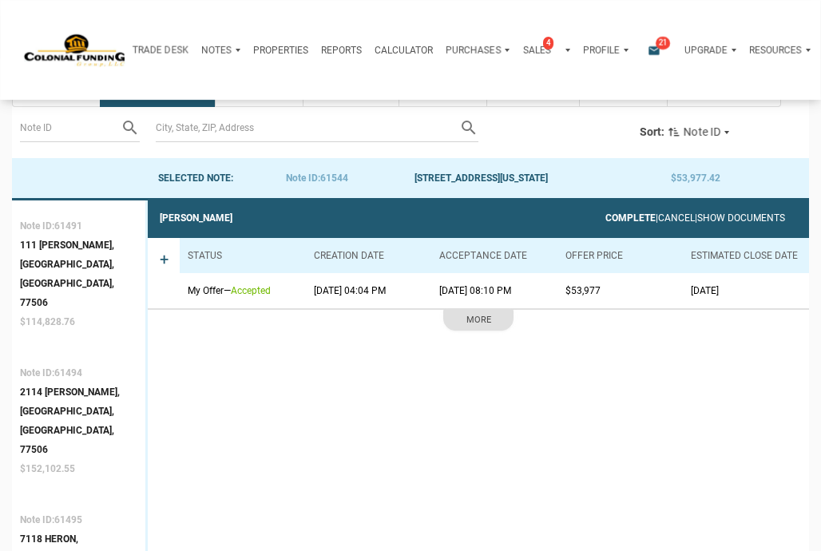
click at [605, 216] on link "Complete" at bounding box center [630, 217] width 50 height 11
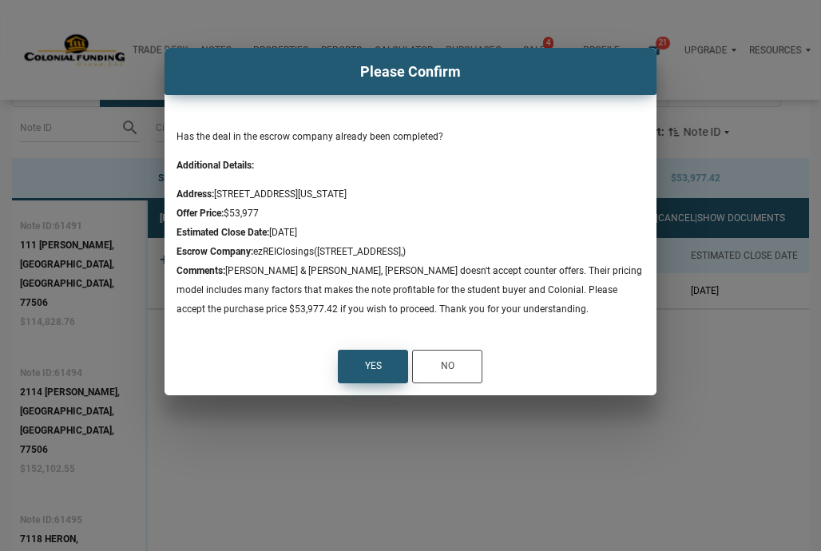
click at [351, 370] on div "Yes" at bounding box center [372, 366] width 69 height 32
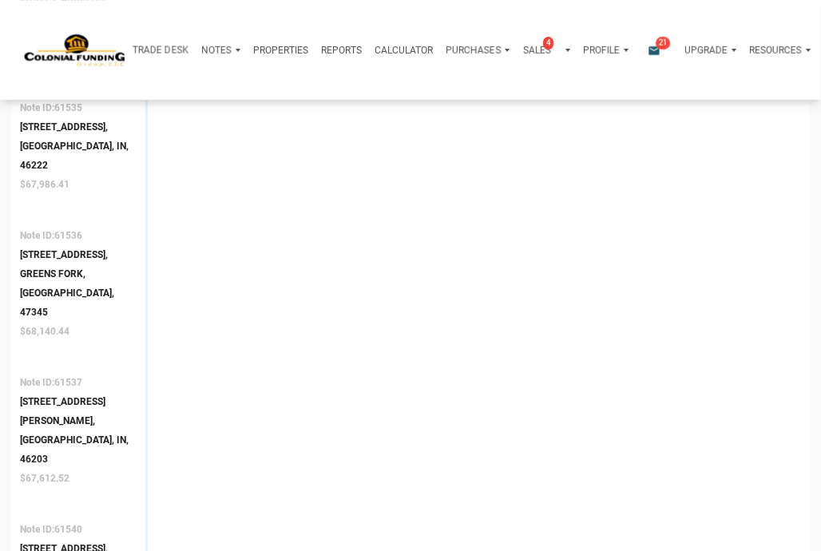
scroll to position [1171, 0]
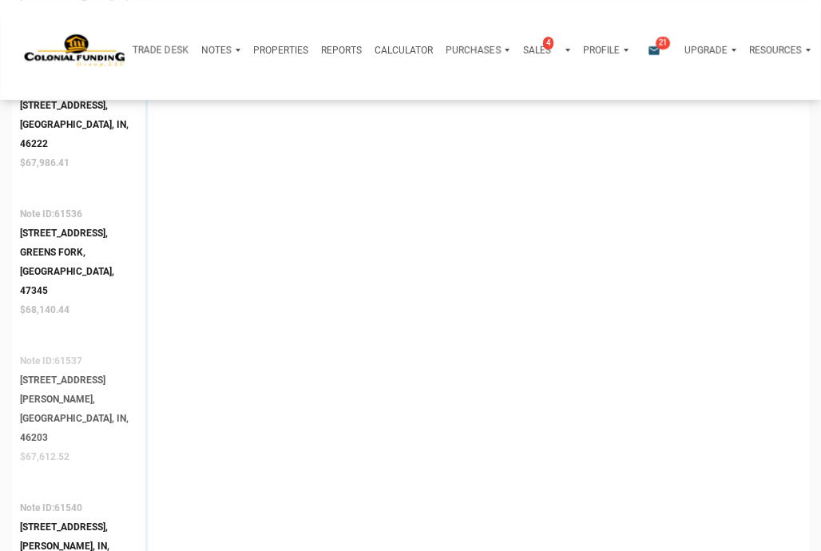
click at [48, 409] on div "[GEOGRAPHIC_DATA], IN, 46203" at bounding box center [78, 428] width 117 height 38
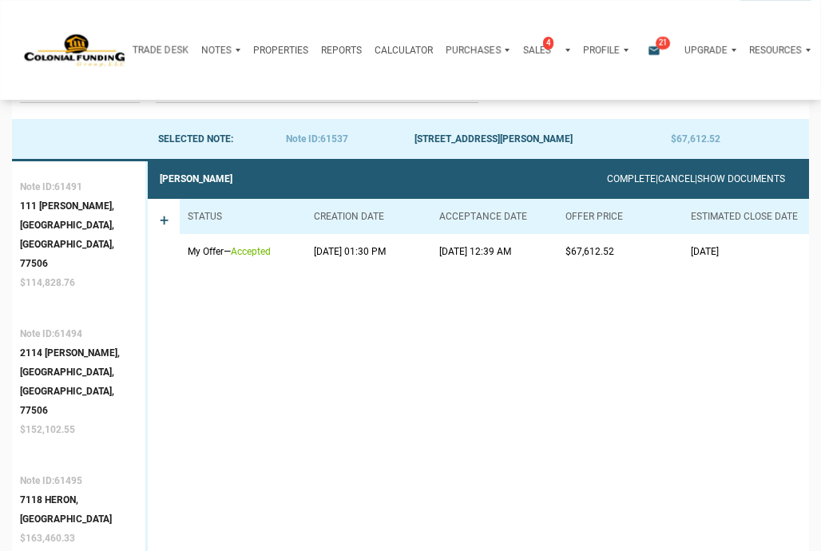
scroll to position [99, 0]
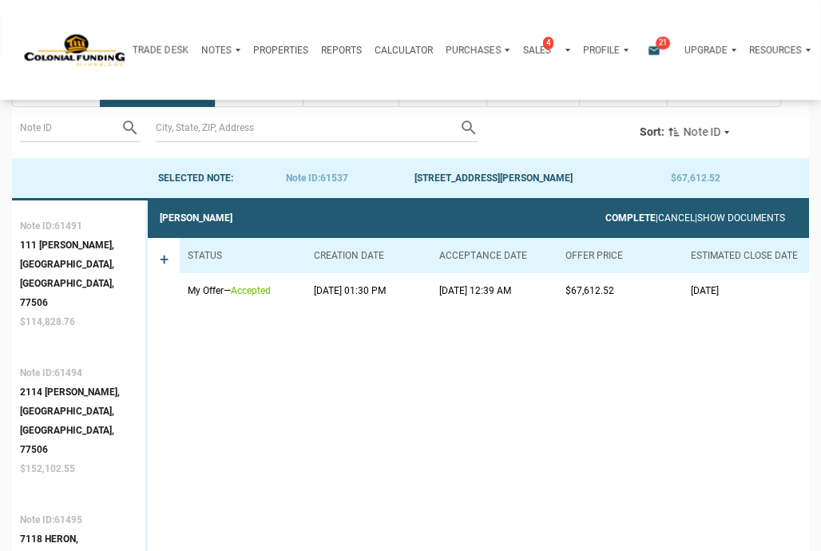
click at [605, 215] on link "Complete" at bounding box center [630, 217] width 50 height 11
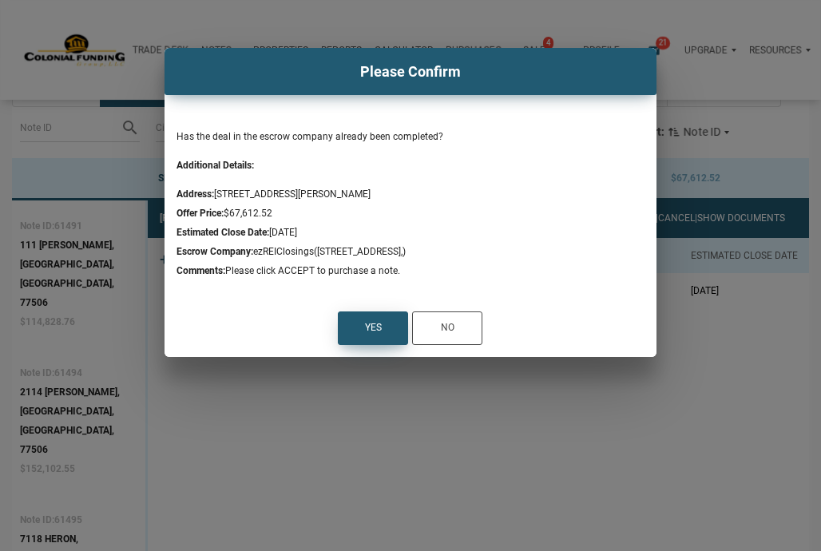
click at [366, 330] on div "Yes" at bounding box center [373, 328] width 17 height 19
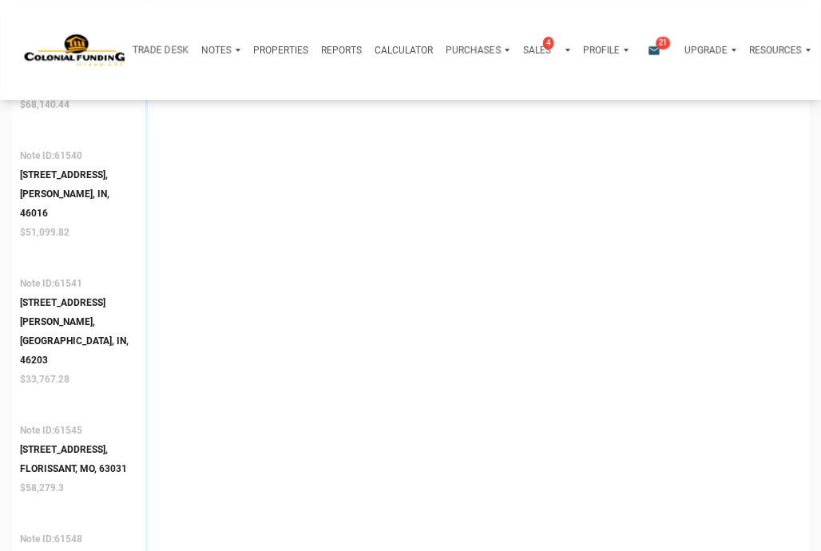
scroll to position [1379, 0]
